Goal: Transaction & Acquisition: Download file/media

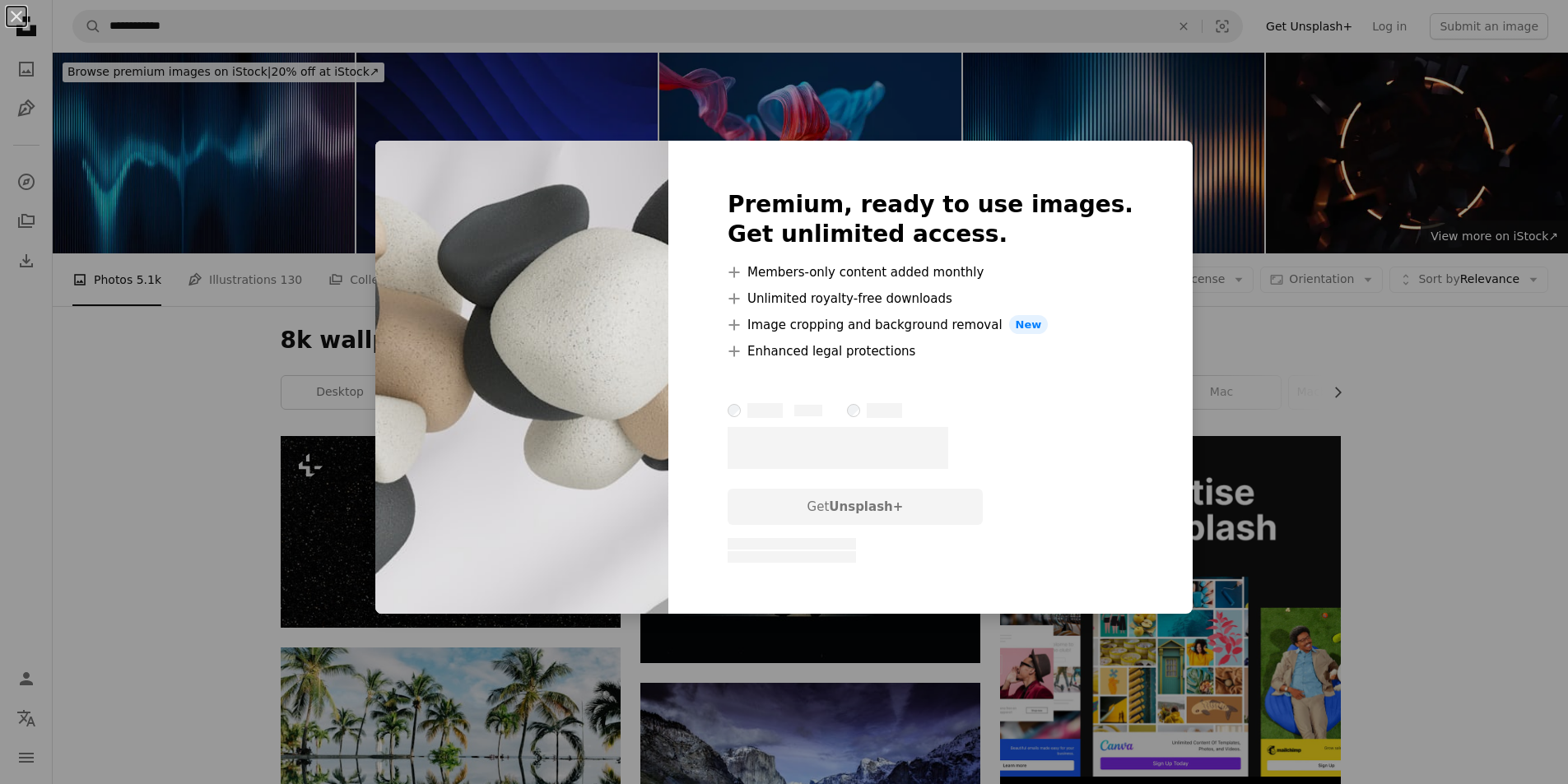
scroll to position [659, 0]
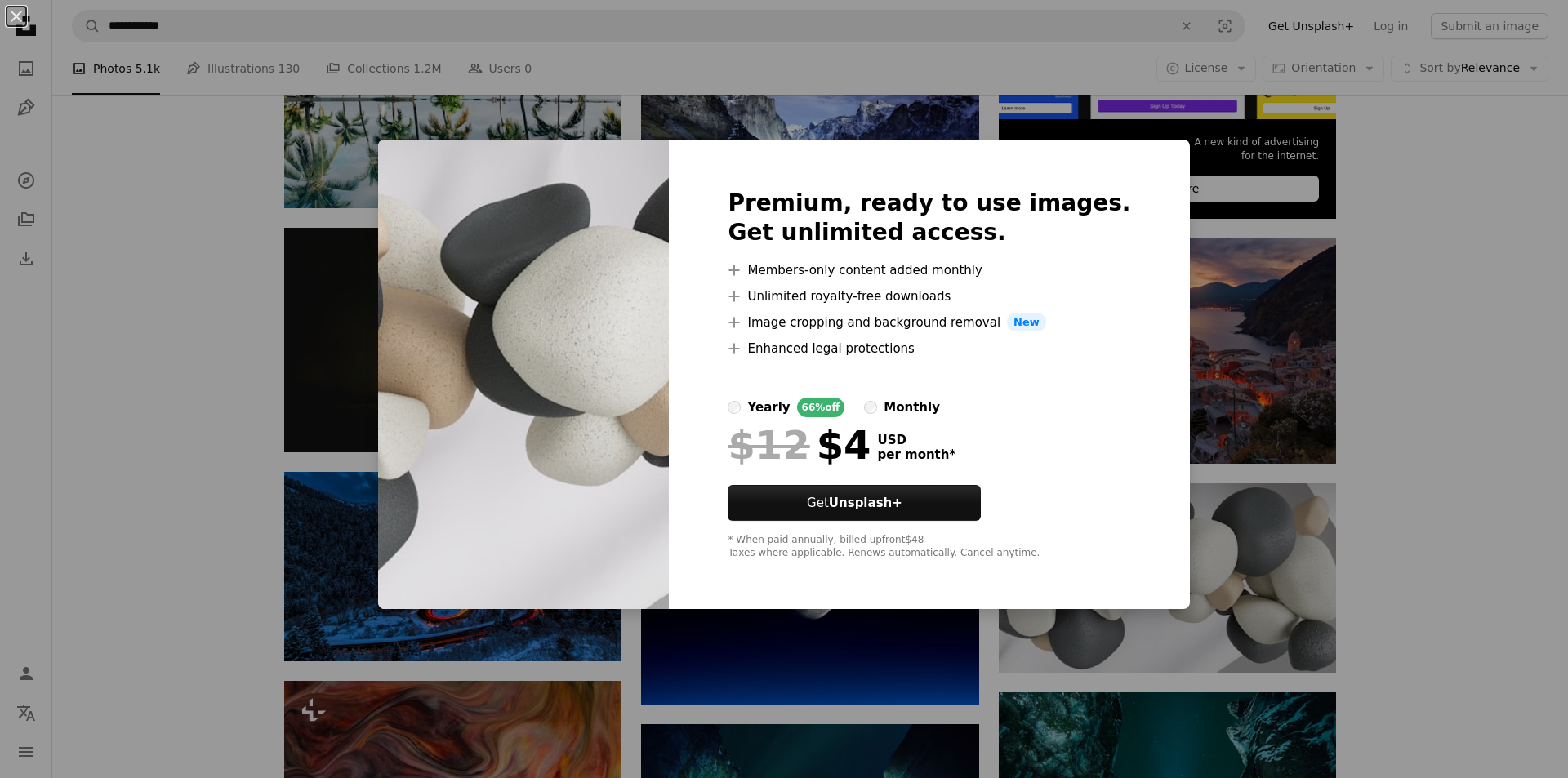
click at [1399, 548] on div "An X shape Premium, ready to use images. Get unlimited access. A plus sign Memb…" at bounding box center [784, 389] width 1568 height 778
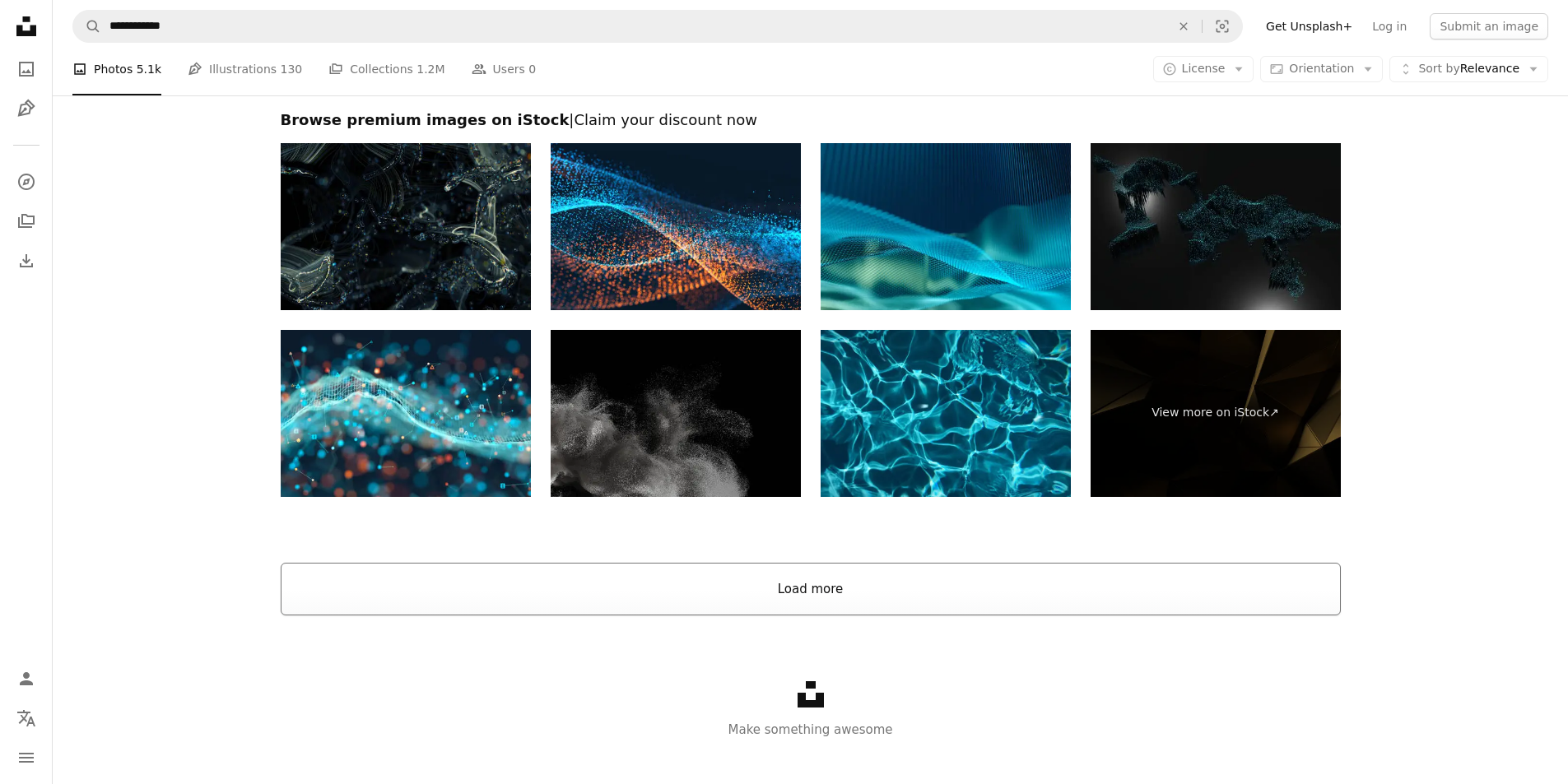
scroll to position [2528, 0]
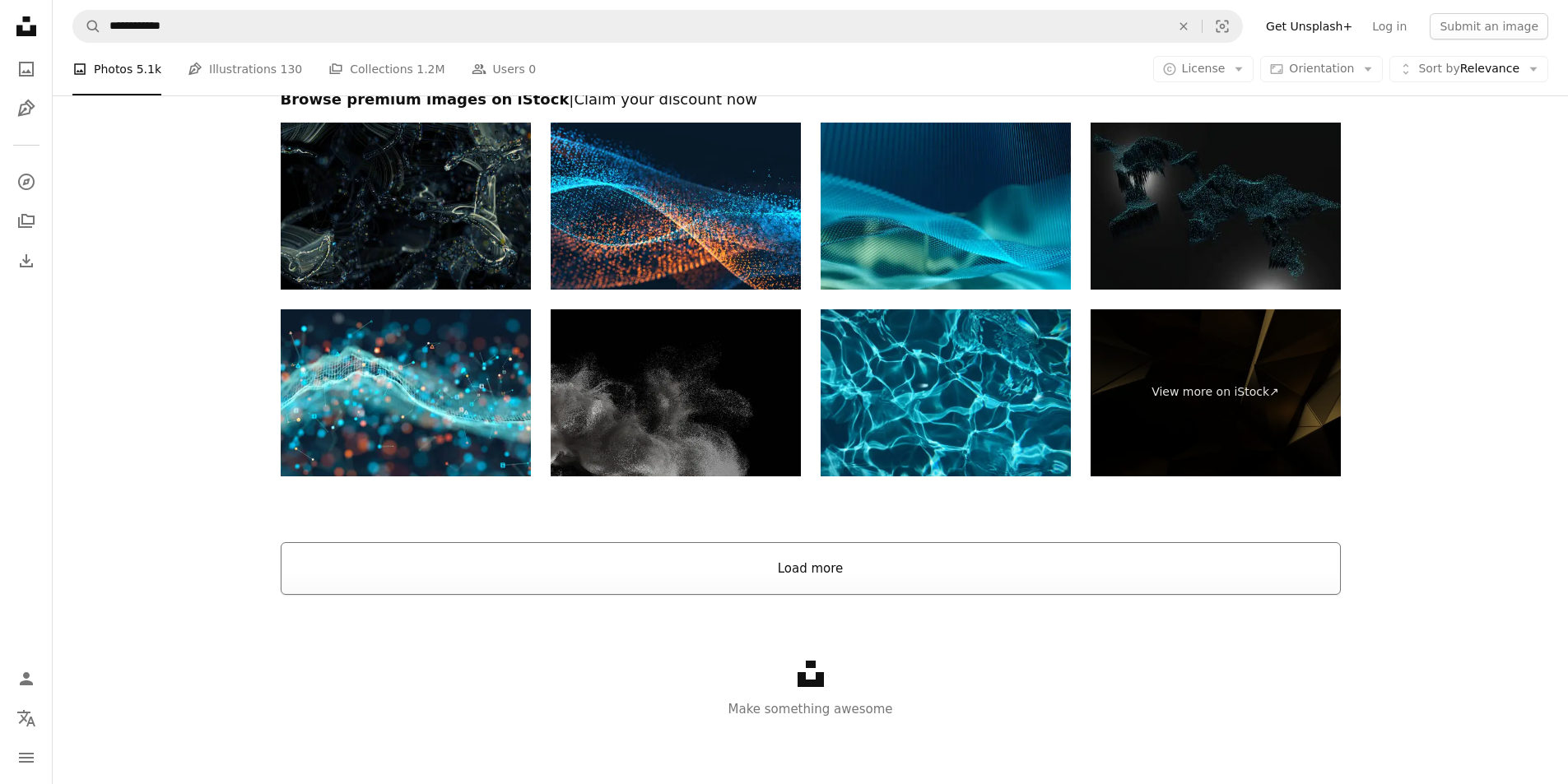
click at [844, 574] on button "Load more" at bounding box center [811, 569] width 1060 height 53
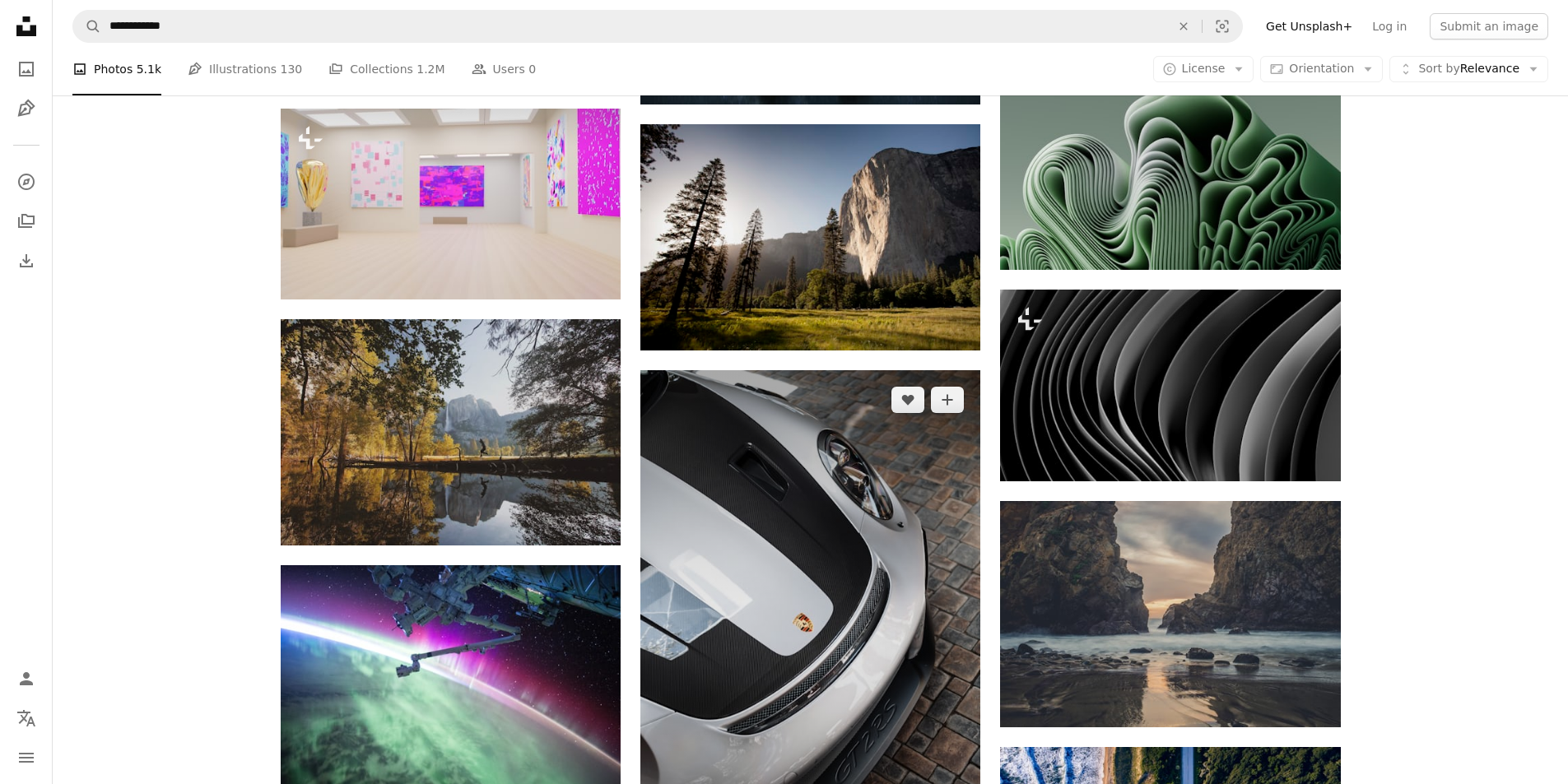
scroll to position [9606, 0]
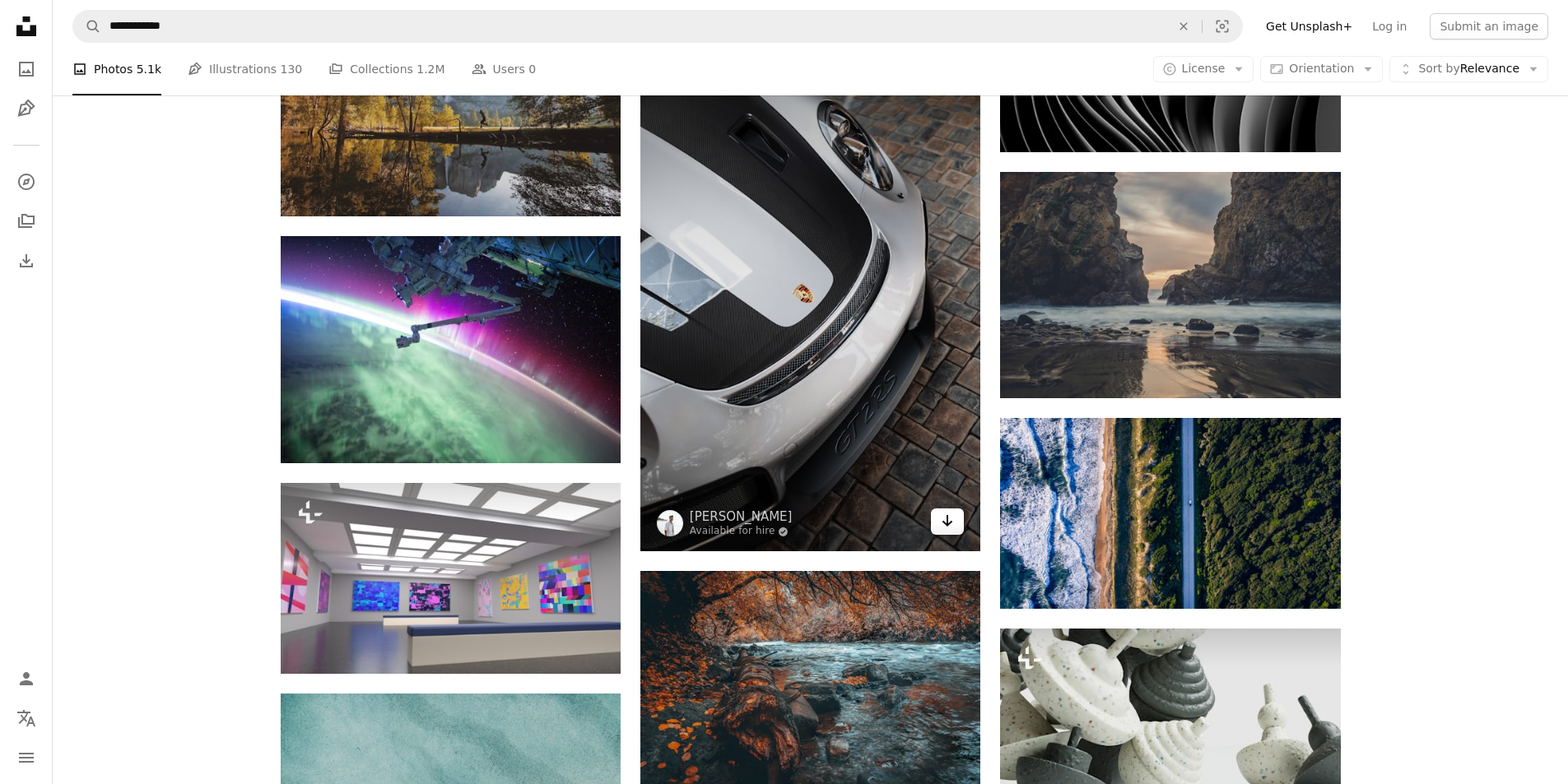
click at [950, 515] on icon "Arrow pointing down" at bounding box center [947, 521] width 13 height 20
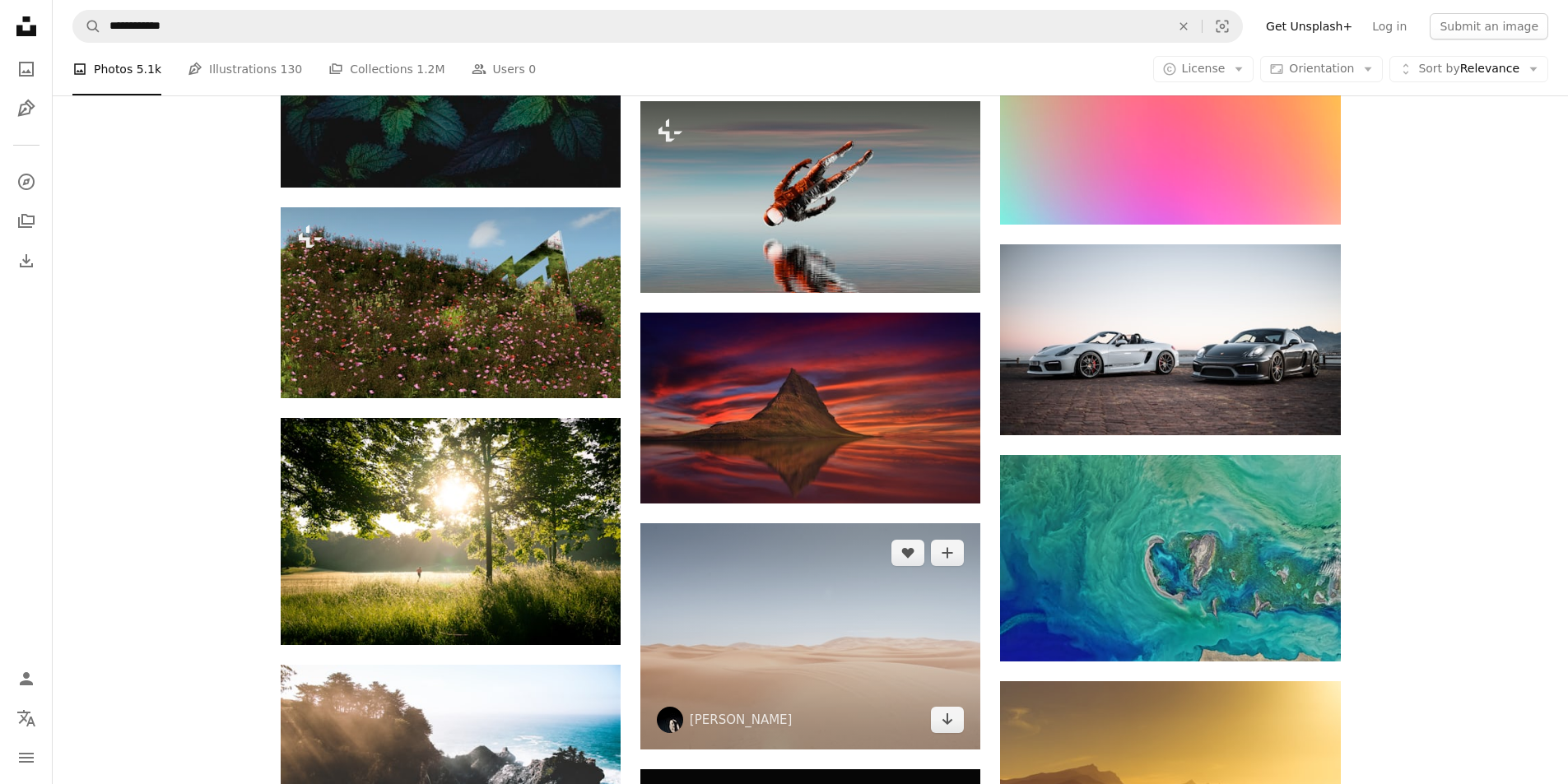
scroll to position [12487, 0]
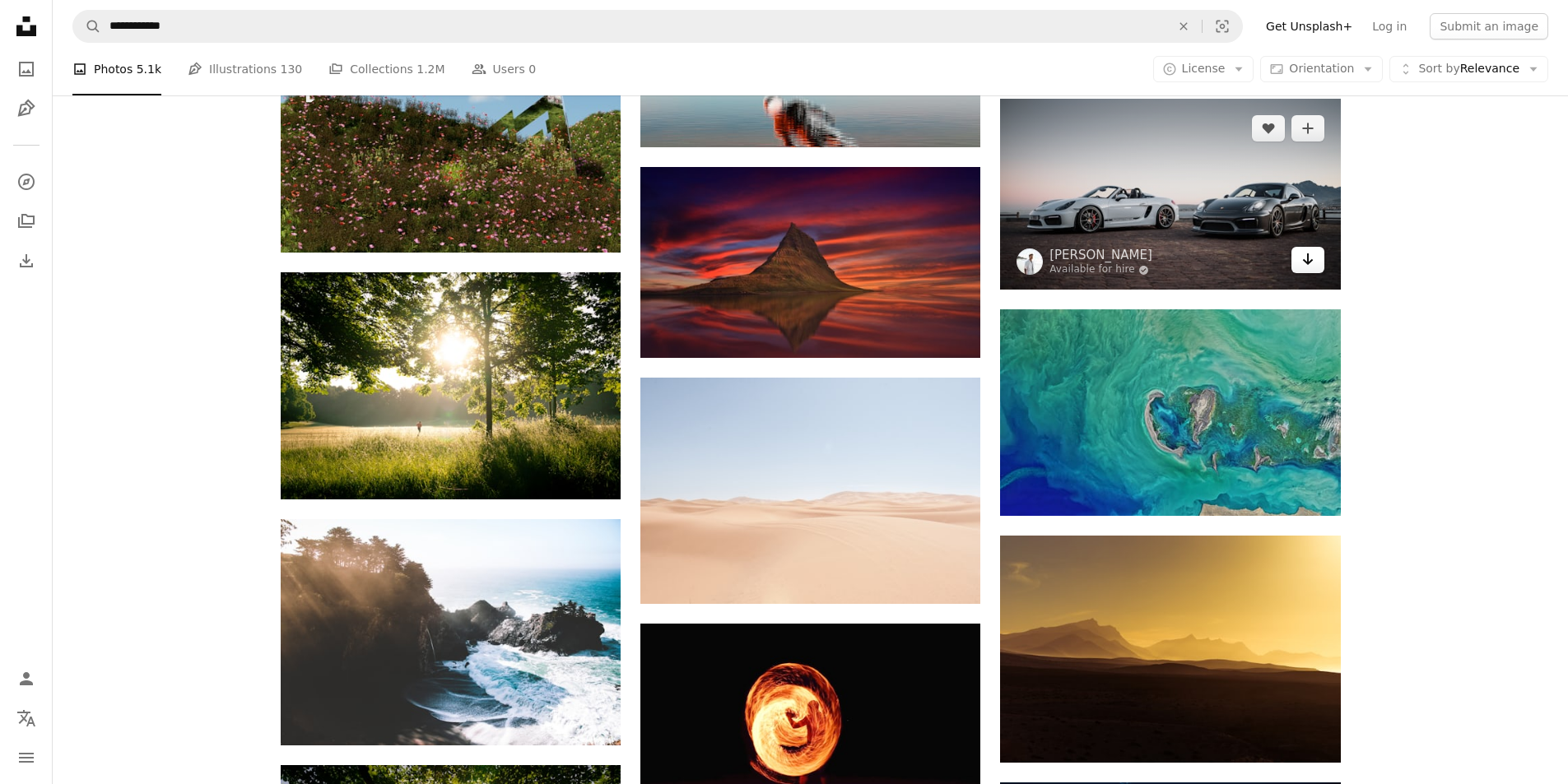
click at [1299, 267] on link "Arrow pointing down" at bounding box center [1308, 260] width 33 height 27
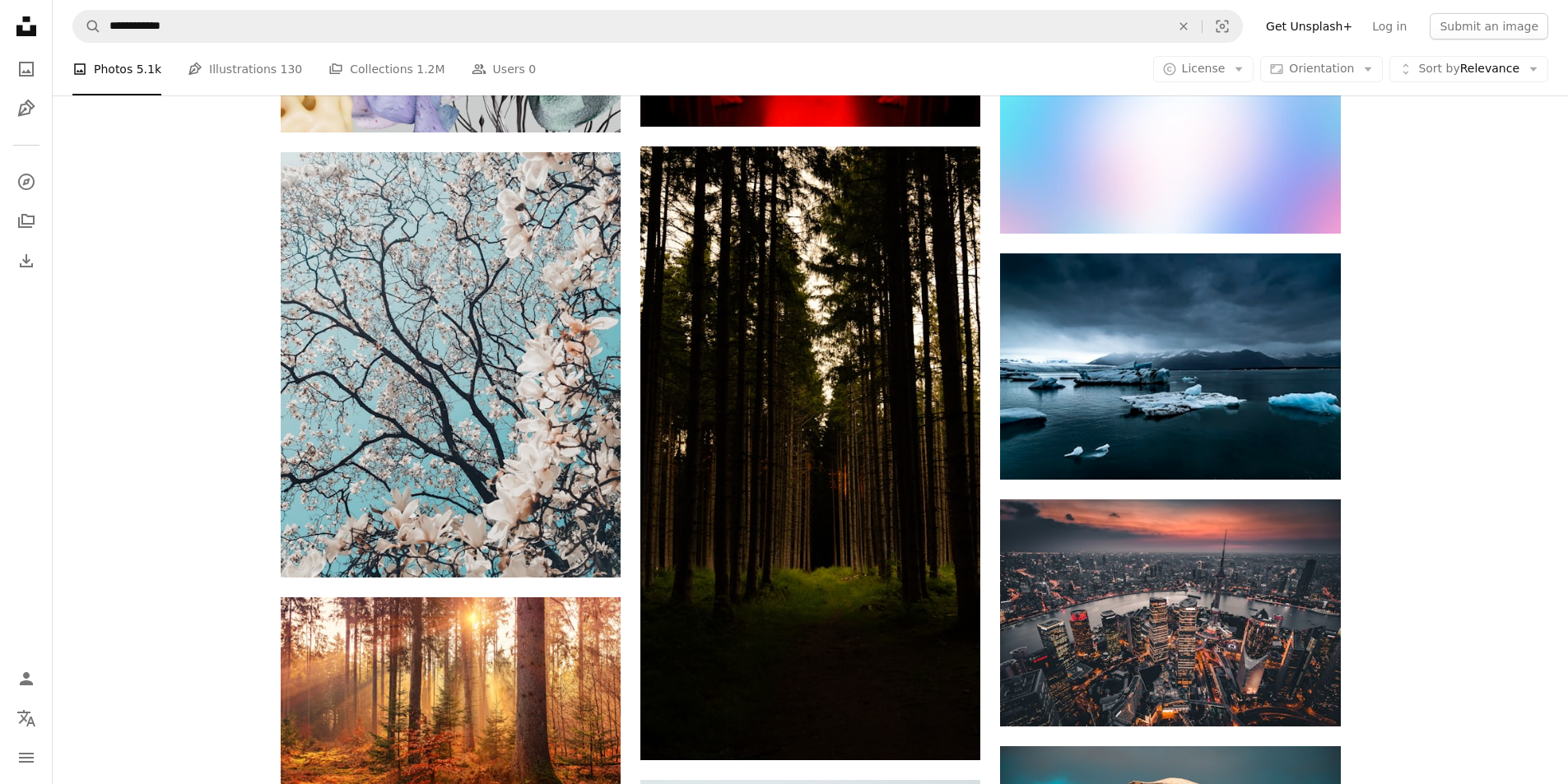
scroll to position [27138, 0]
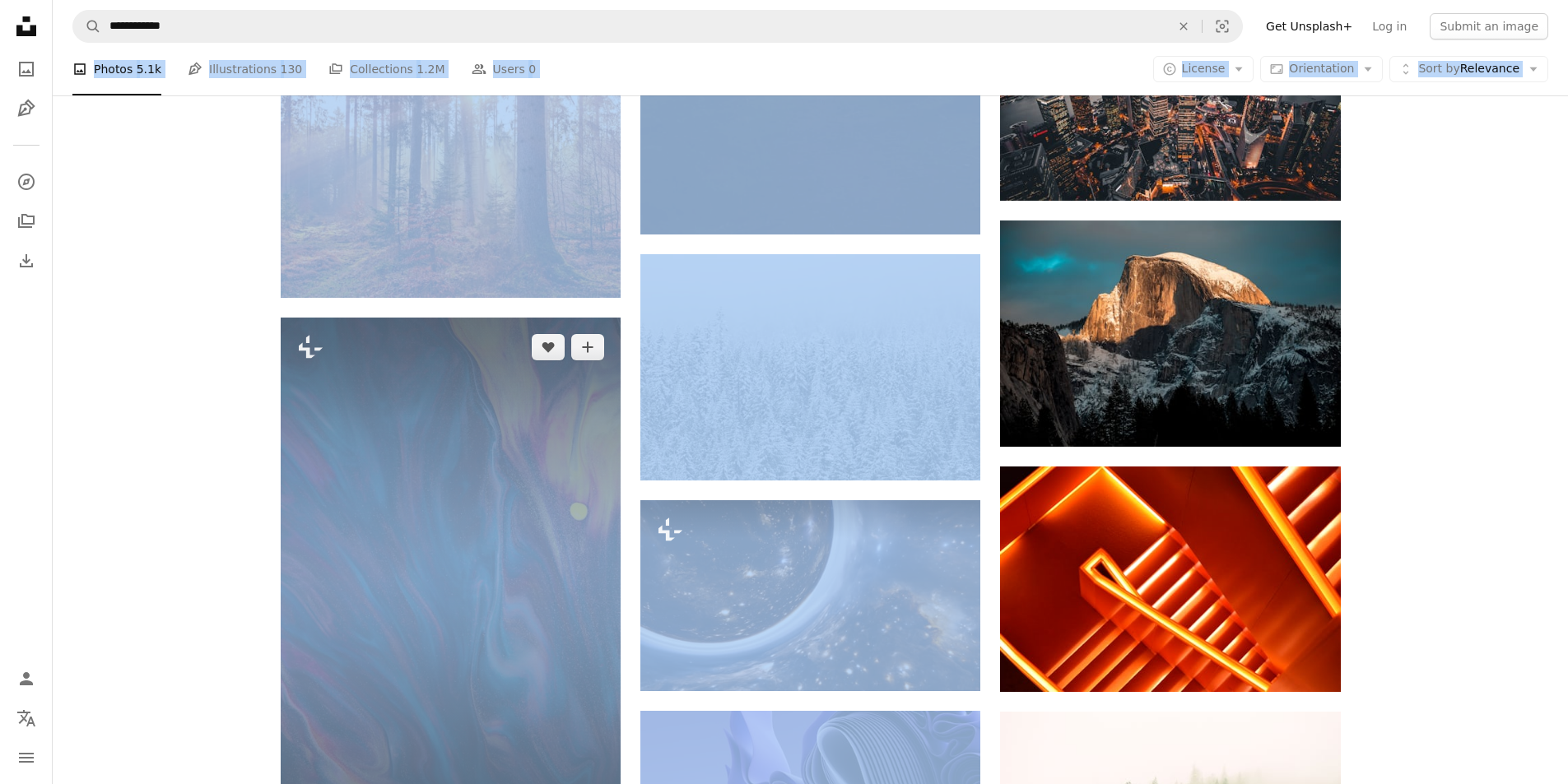
scroll to position [26709, 0]
